Goal: Transaction & Acquisition: Purchase product/service

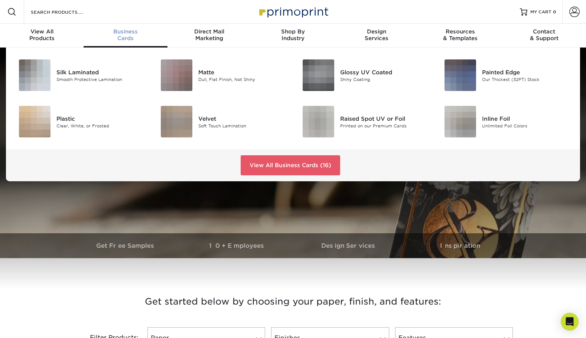
click at [133, 35] on div "Business Cards" at bounding box center [126, 34] width 84 height 13
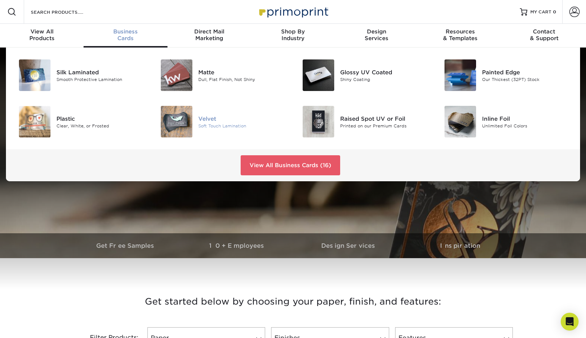
click at [174, 126] on img at bounding box center [177, 122] width 32 height 32
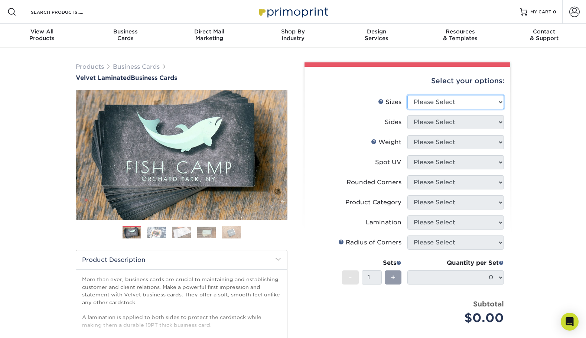
select select "2.00x3.50"
select select "13abbda7-1d64-4f25-8bb2-c179b224825d"
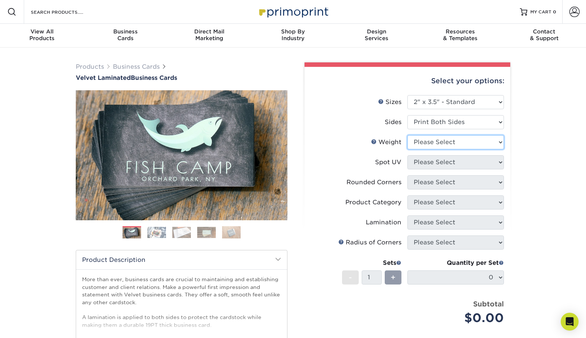
select select "16PT"
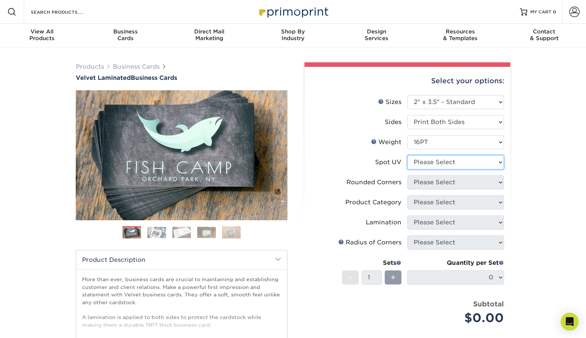
select select "3"
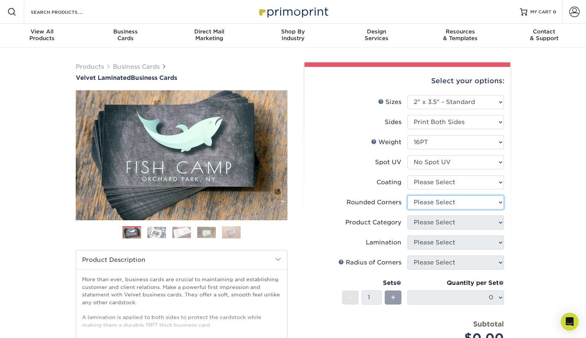
select select "0"
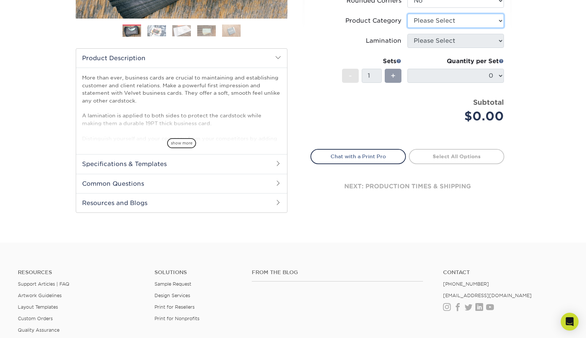
scroll to position [163, 0]
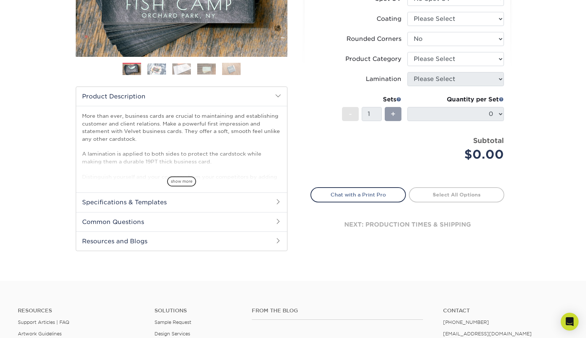
click at [248, 206] on h2 "Specifications & Templates" at bounding box center [181, 201] width 211 height 19
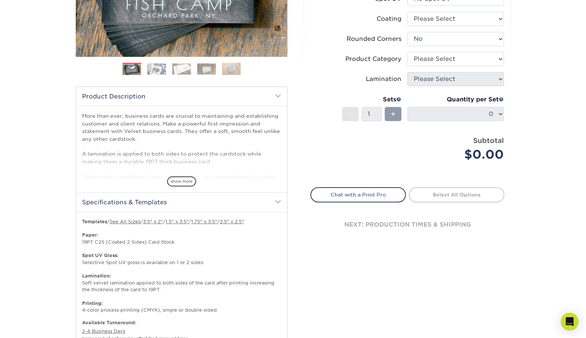
click at [331, 241] on div "next: production times & shipping" at bounding box center [407, 224] width 194 height 45
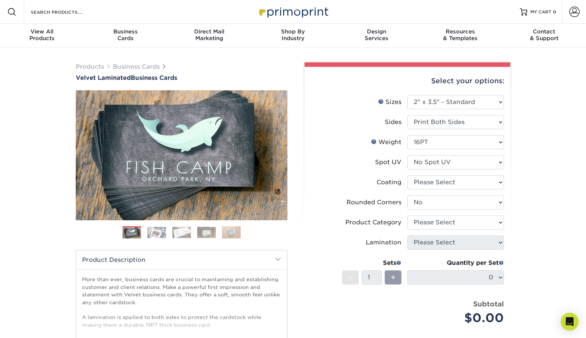
scroll to position [0, 0]
